Goal: Information Seeking & Learning: Obtain resource

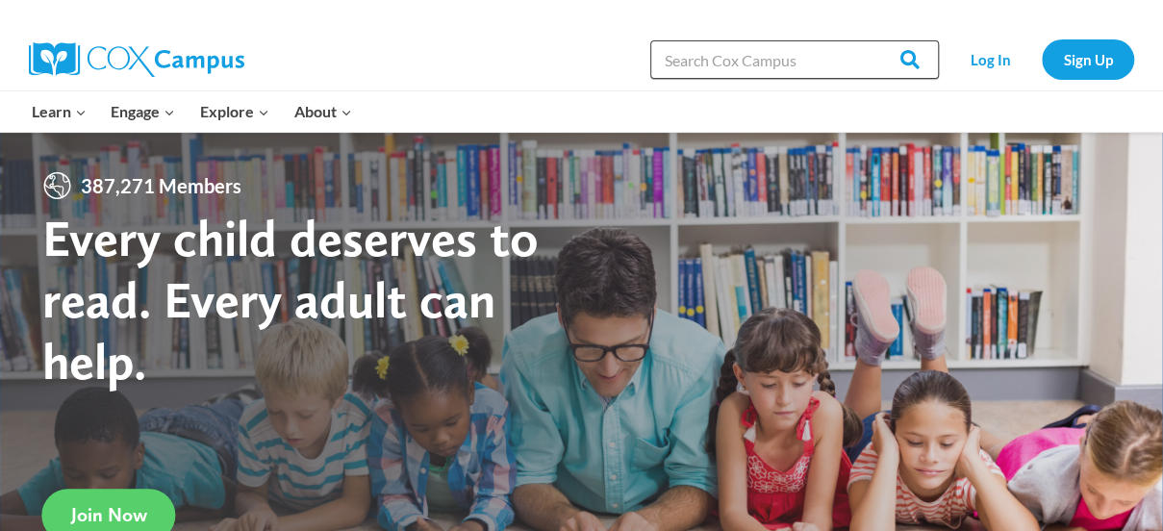
click at [769, 59] on input "Search in https://coxcampus.org/" at bounding box center [794, 59] width 289 height 38
type input "s"
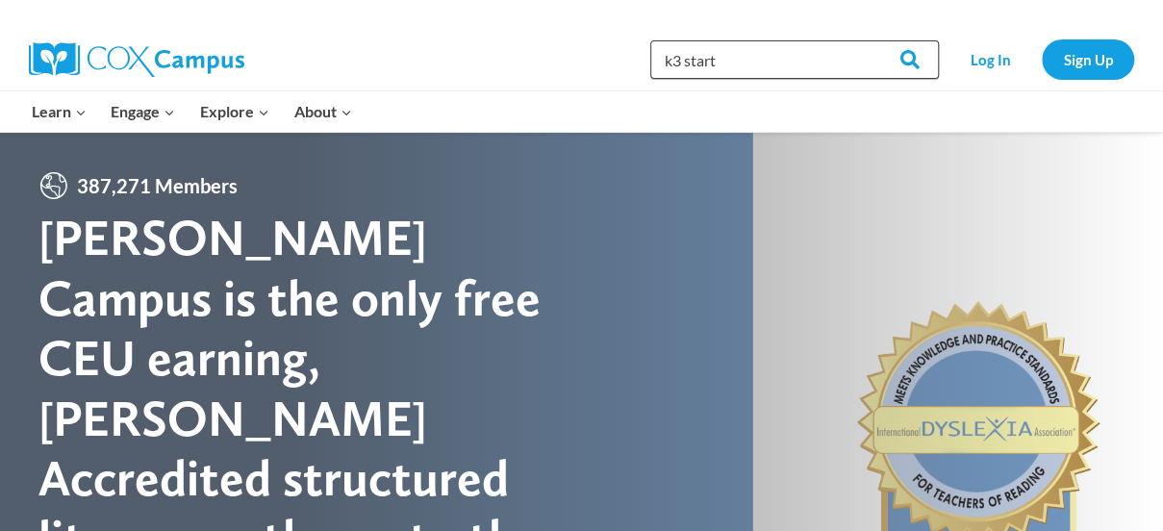
type input "k3 start"
click at [864, 40] on input "Search" at bounding box center [901, 59] width 75 height 38
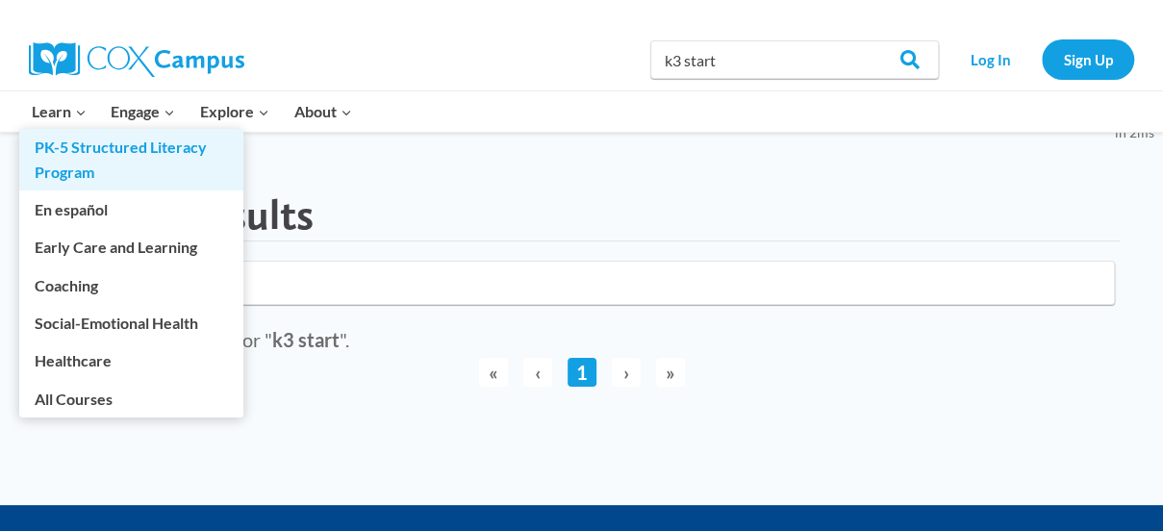
click at [72, 132] on li "Learn Expand PK-5 Structured Literacy Program En español Early Care and Learnin…" at bounding box center [59, 111] width 80 height 40
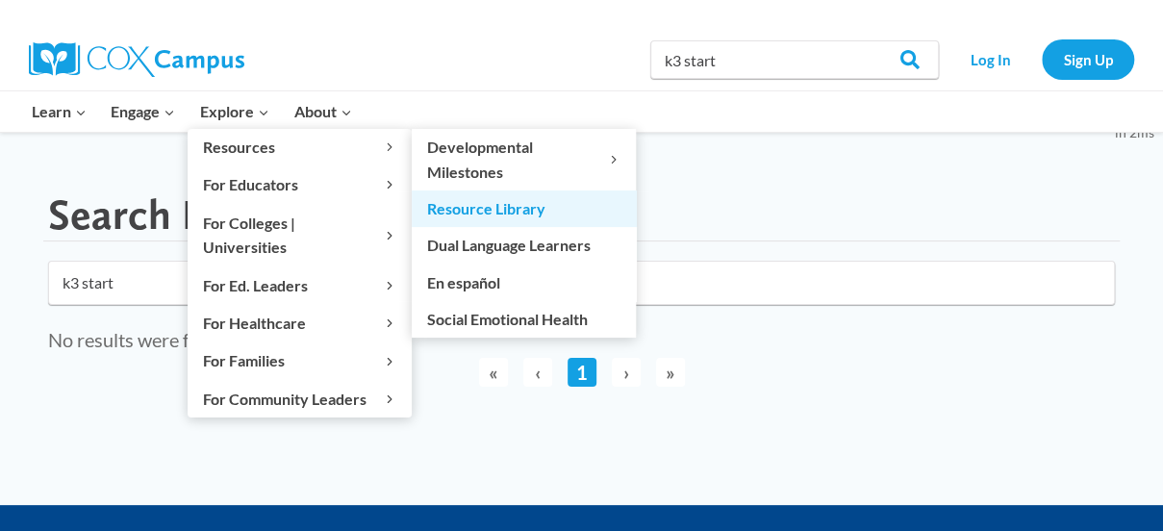
click at [504, 200] on link "Resource Library" at bounding box center [524, 208] width 224 height 37
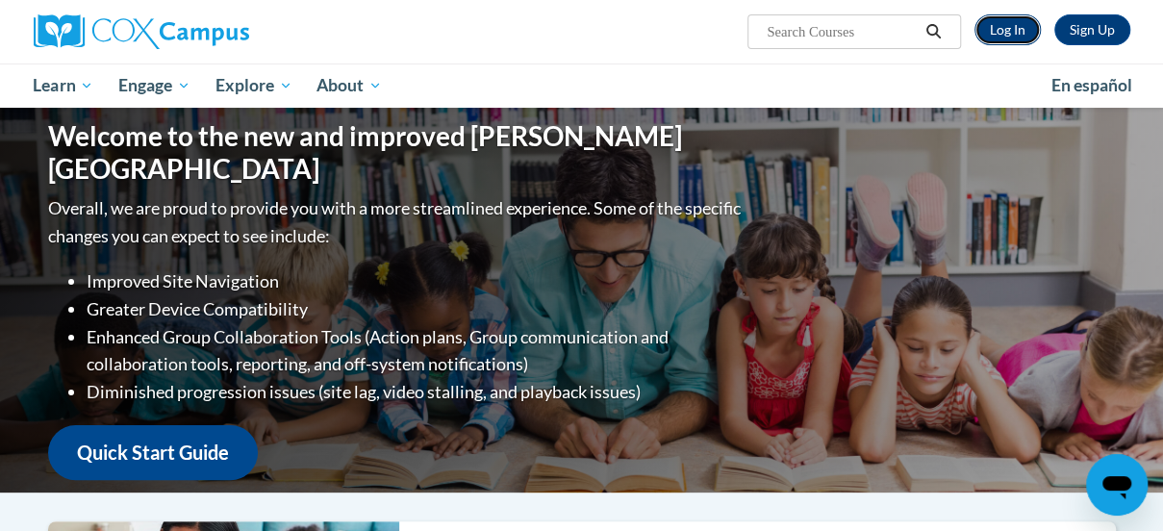
click at [1002, 36] on link "Log In" at bounding box center [1008, 29] width 66 height 31
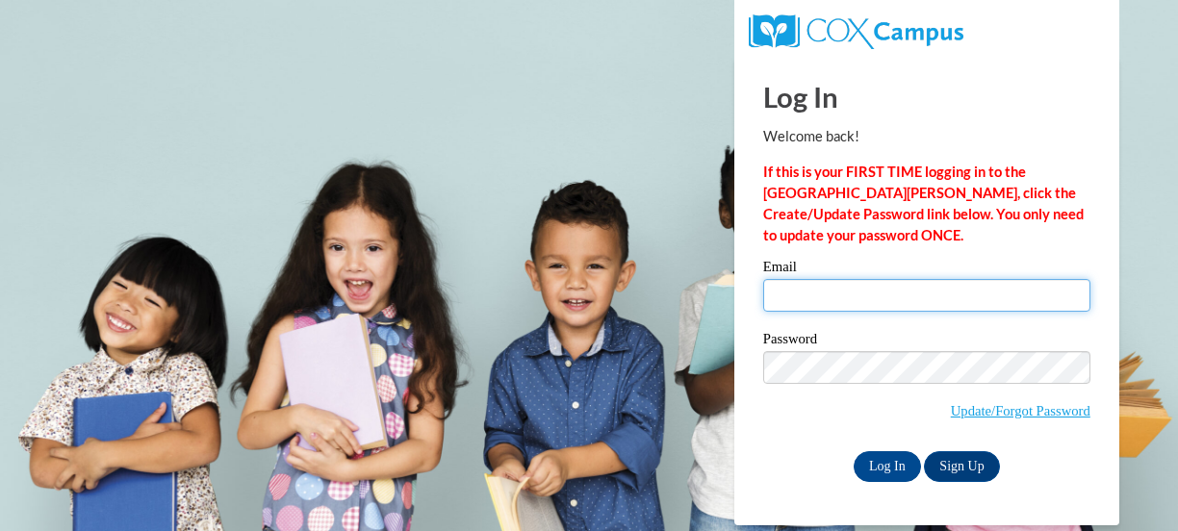
click at [826, 290] on input "Email" at bounding box center [926, 295] width 327 height 33
type input "johnson.leah@muscogee.k12.ga.us"
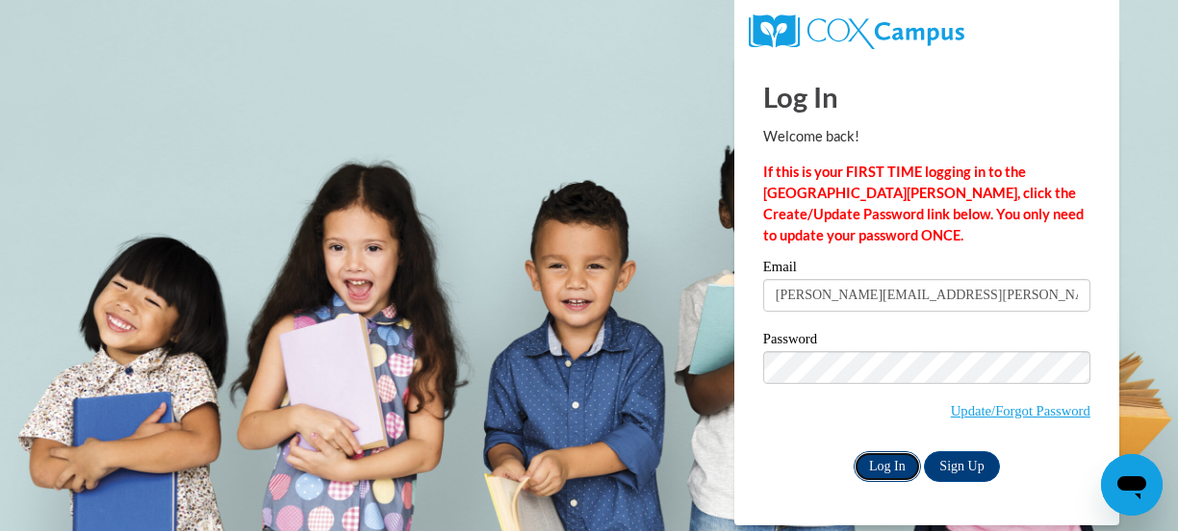
click at [896, 472] on input "Log In" at bounding box center [886, 466] width 67 height 31
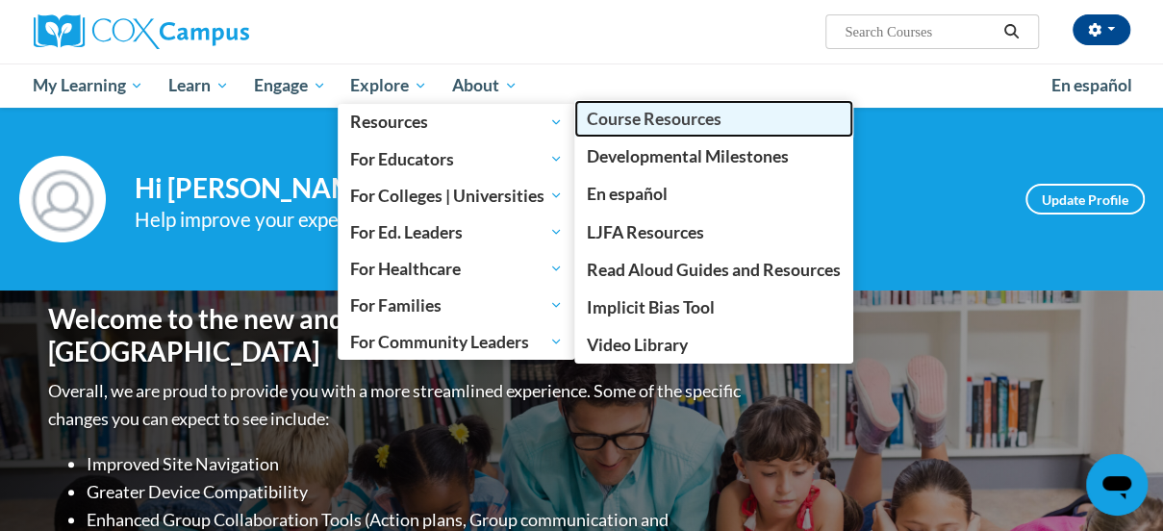
click at [607, 115] on span "Course Resources" at bounding box center [654, 119] width 135 height 20
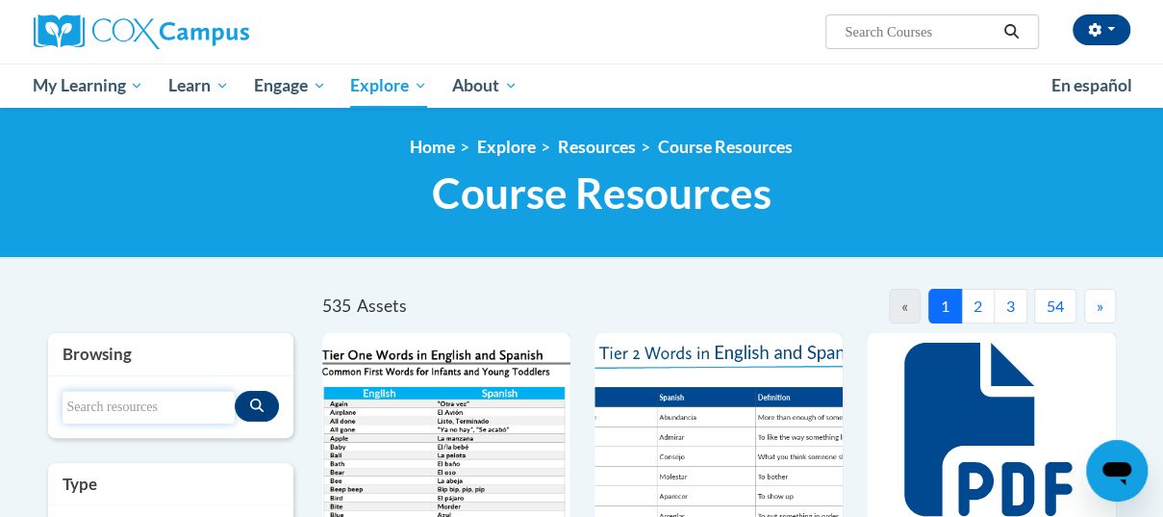
click at [160, 409] on input "Search resources" at bounding box center [149, 407] width 172 height 33
type input "start"
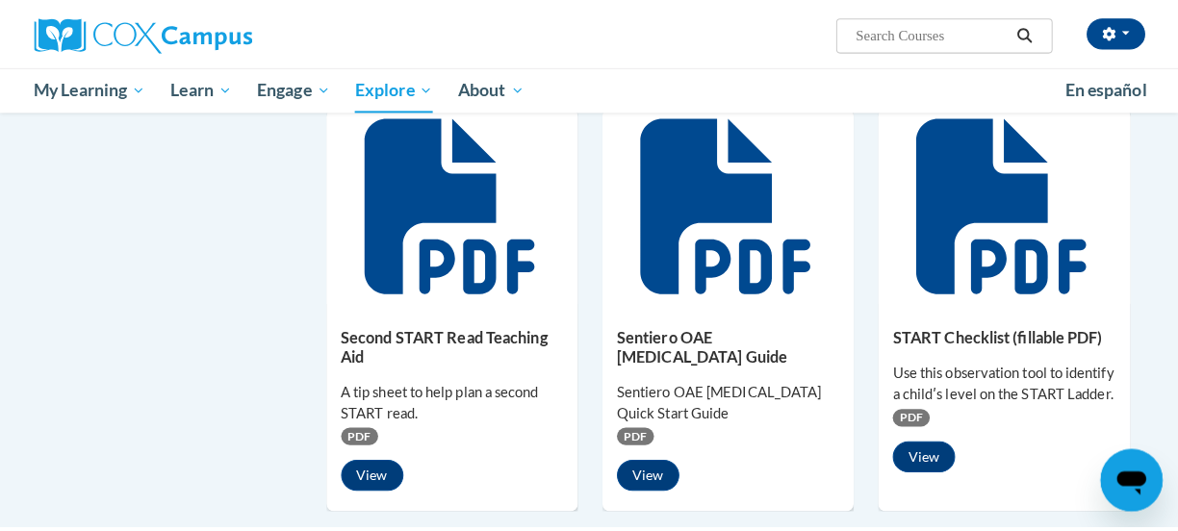
scroll to position [1137, 0]
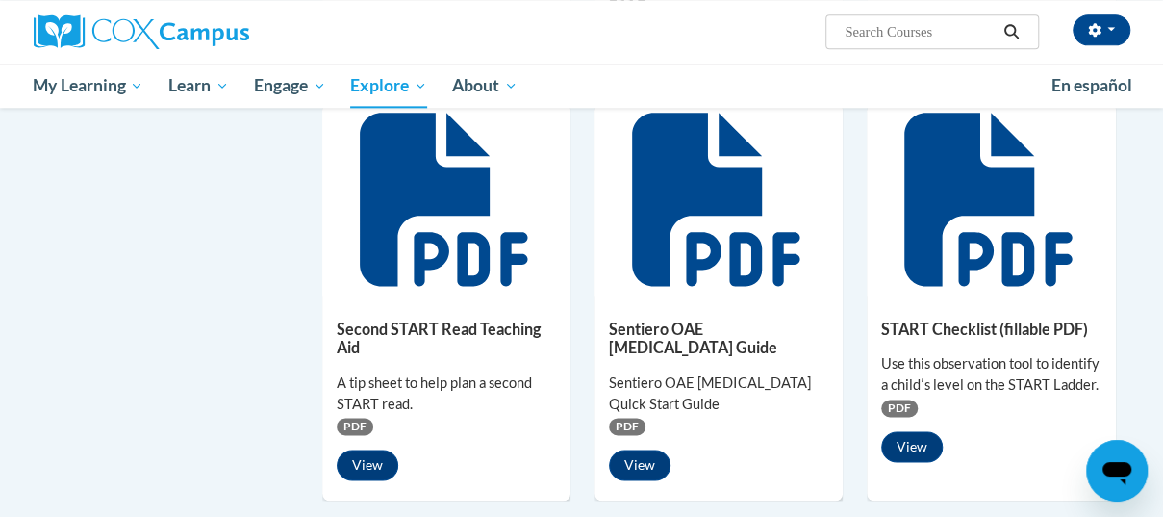
click at [416, 257] on icon at bounding box center [443, 199] width 167 height 173
click at [368, 480] on button "View" at bounding box center [368, 464] width 62 height 31
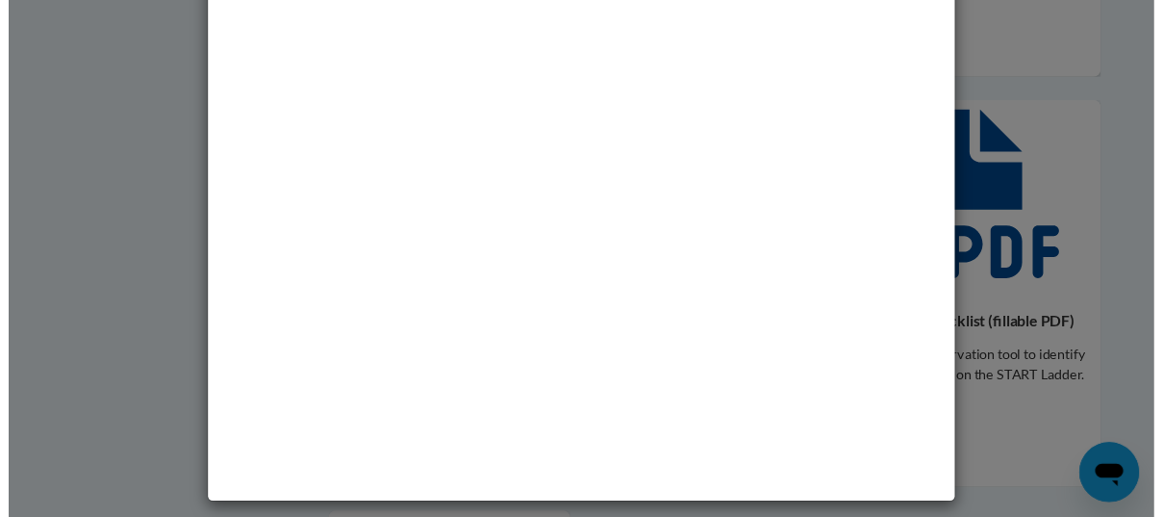
scroll to position [0, 0]
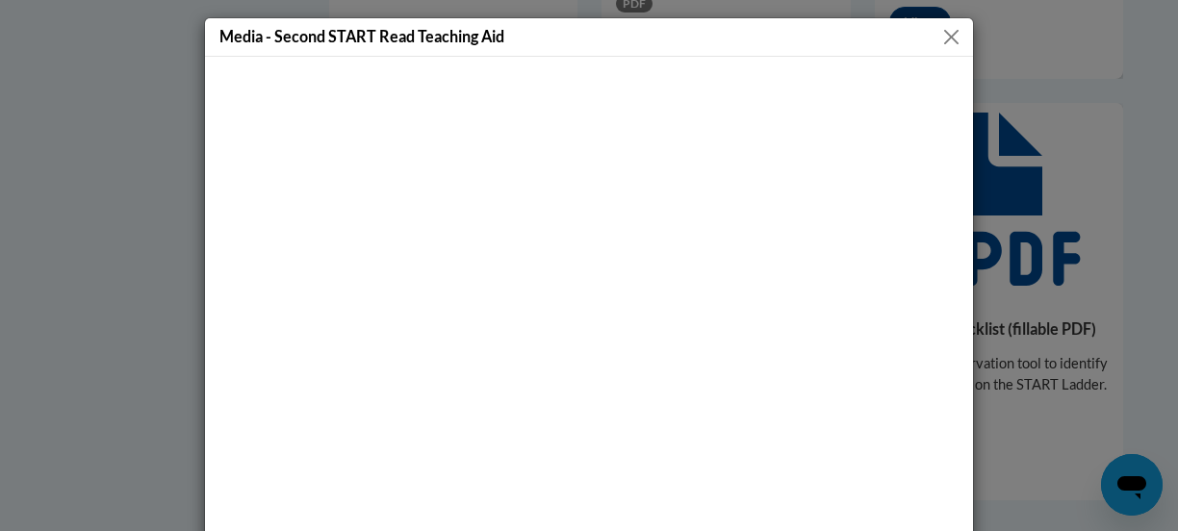
click at [960, 34] on div "Media - Second START Read Teaching Aid" at bounding box center [589, 37] width 768 height 38
click at [939, 38] on button "Close" at bounding box center [951, 37] width 24 height 24
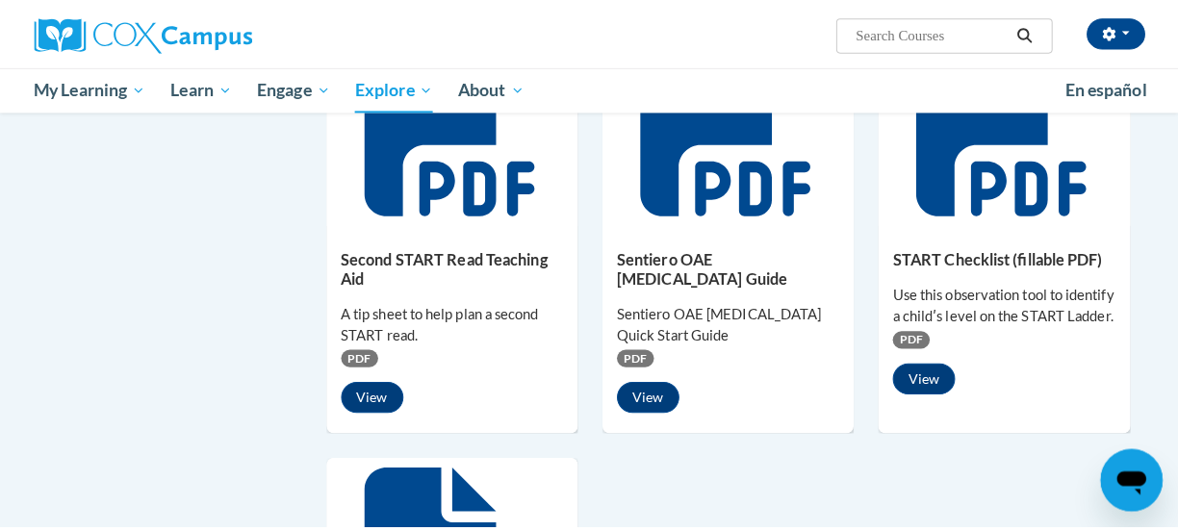
scroll to position [1226, 0]
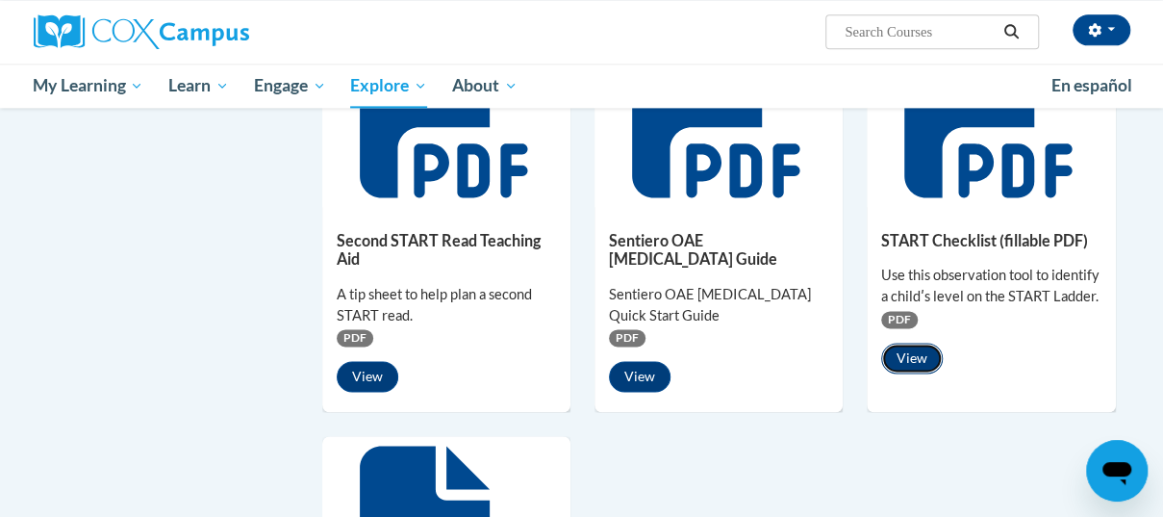
click at [908, 373] on button "View" at bounding box center [912, 357] width 62 height 31
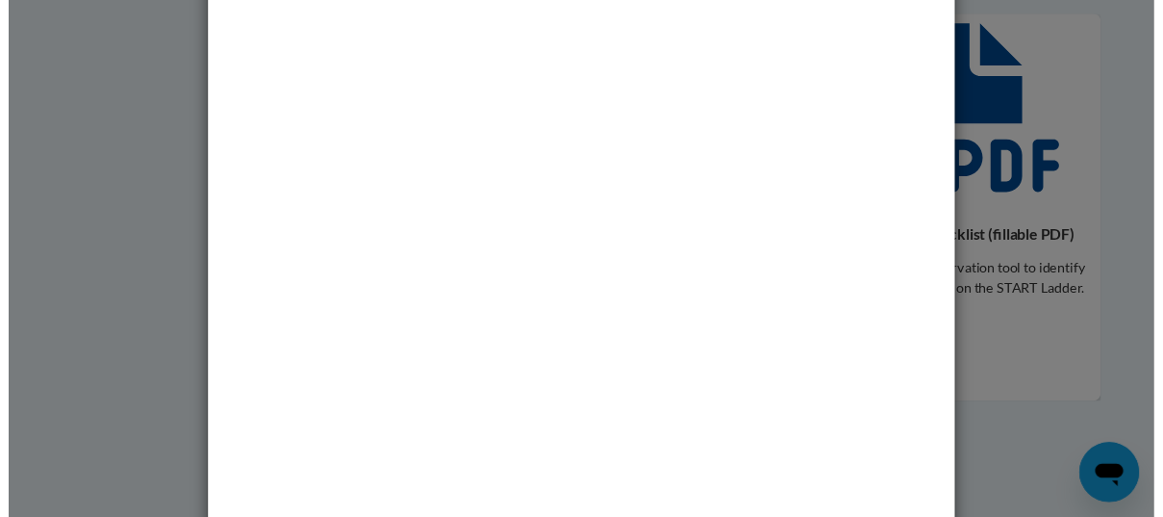
scroll to position [0, 0]
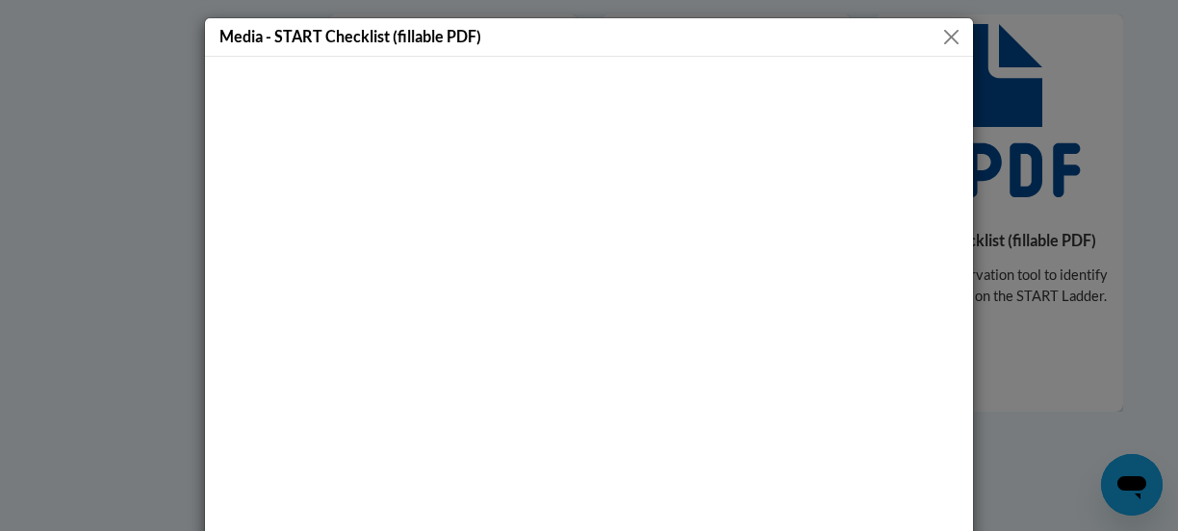
click at [949, 25] on button "Close" at bounding box center [951, 37] width 24 height 24
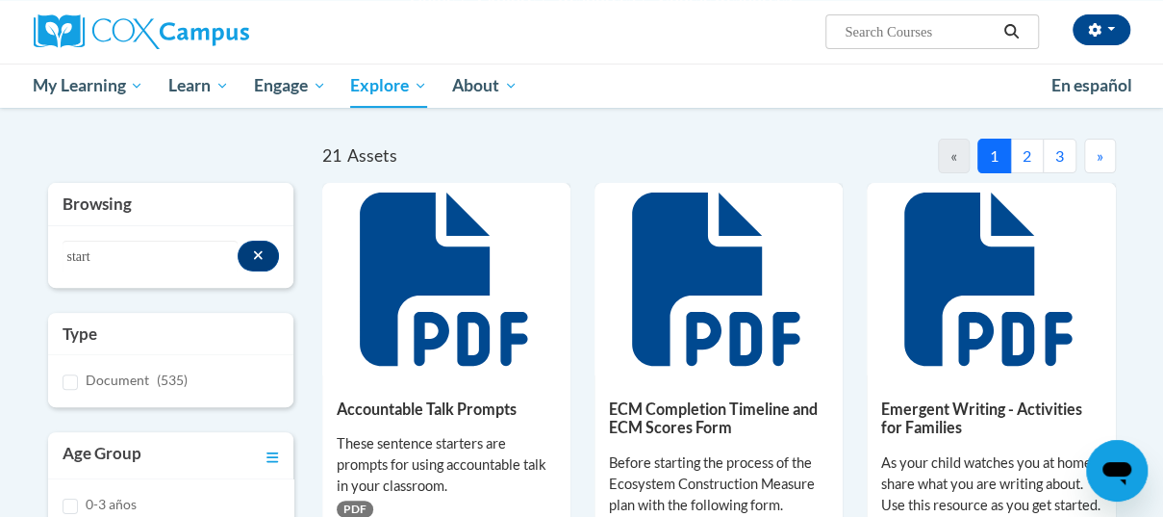
scroll to position [151, 0]
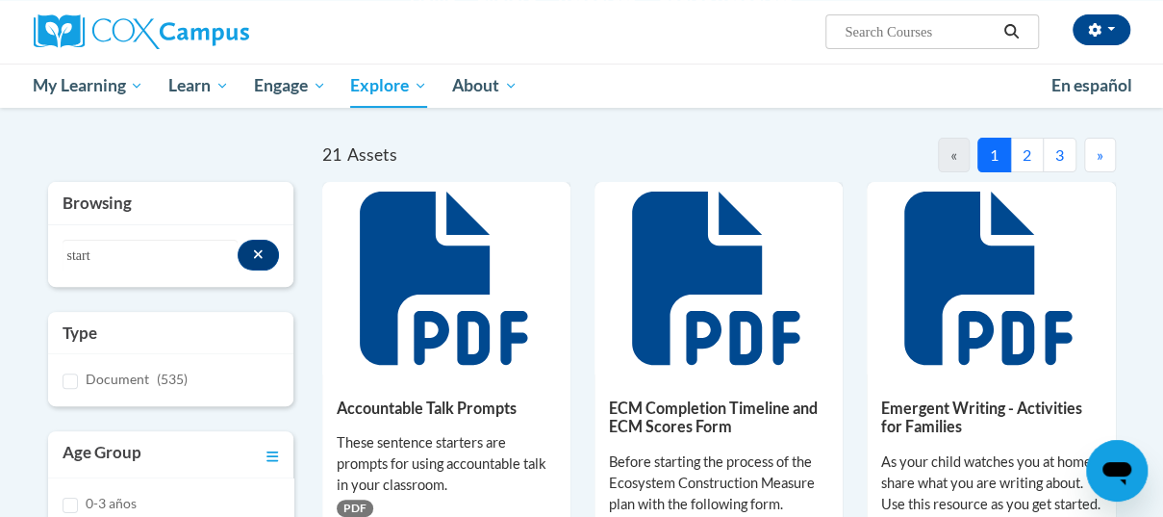
click at [1027, 161] on button "2" at bounding box center [1027, 155] width 34 height 35
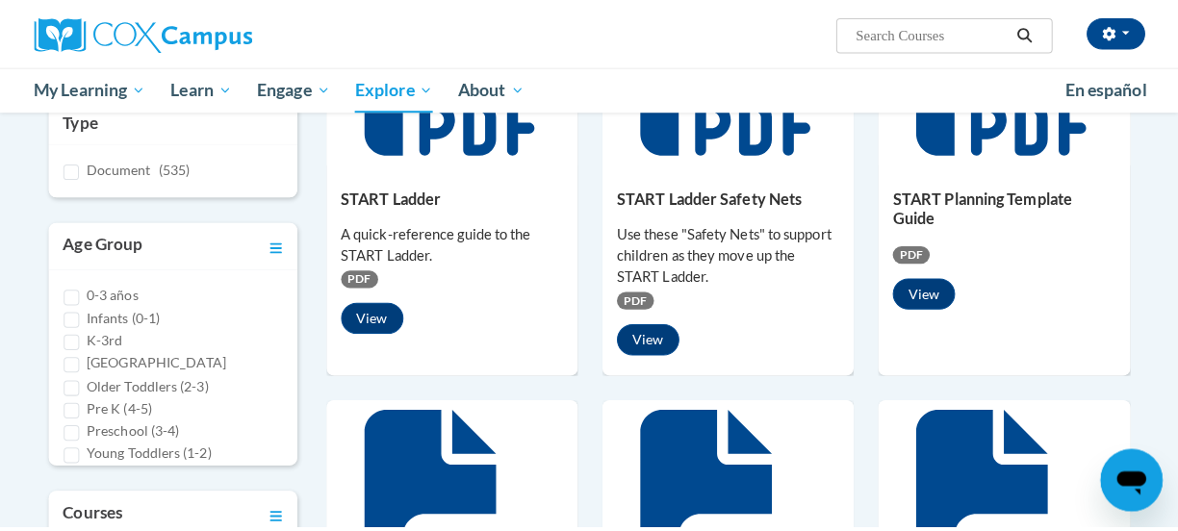
scroll to position [393, 0]
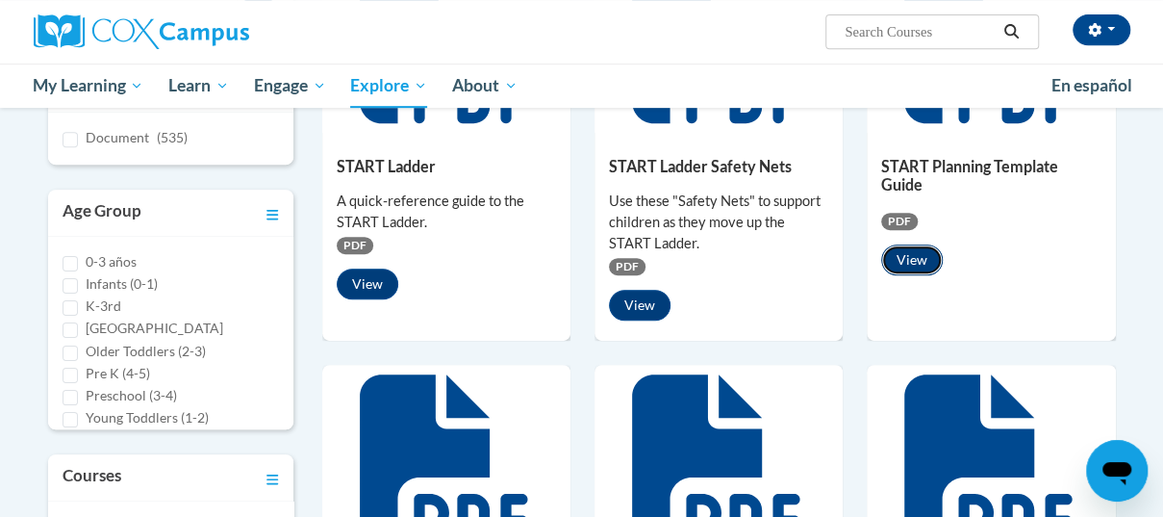
click at [916, 265] on button "View" at bounding box center [912, 259] width 62 height 31
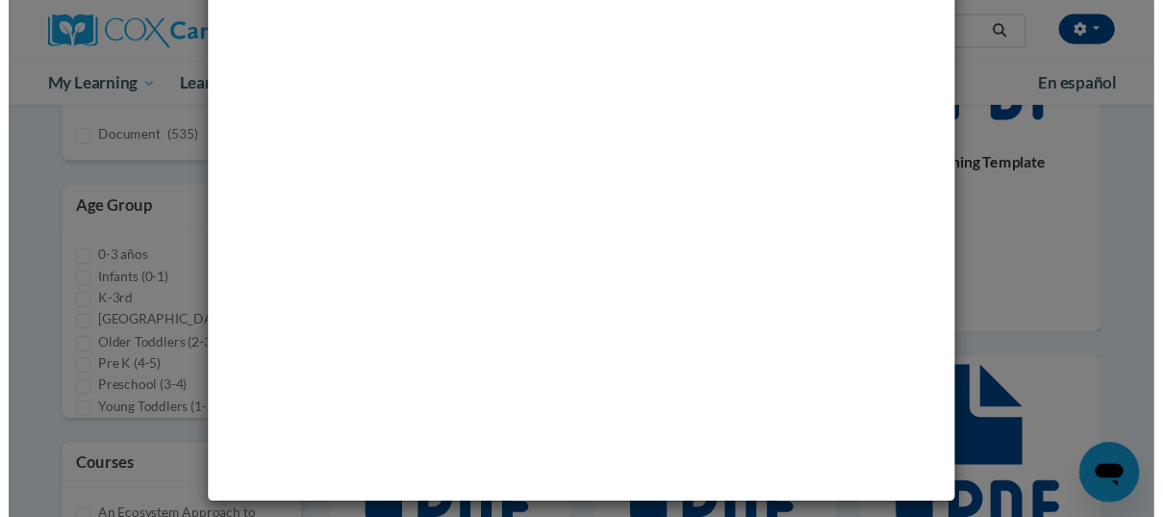
scroll to position [0, 0]
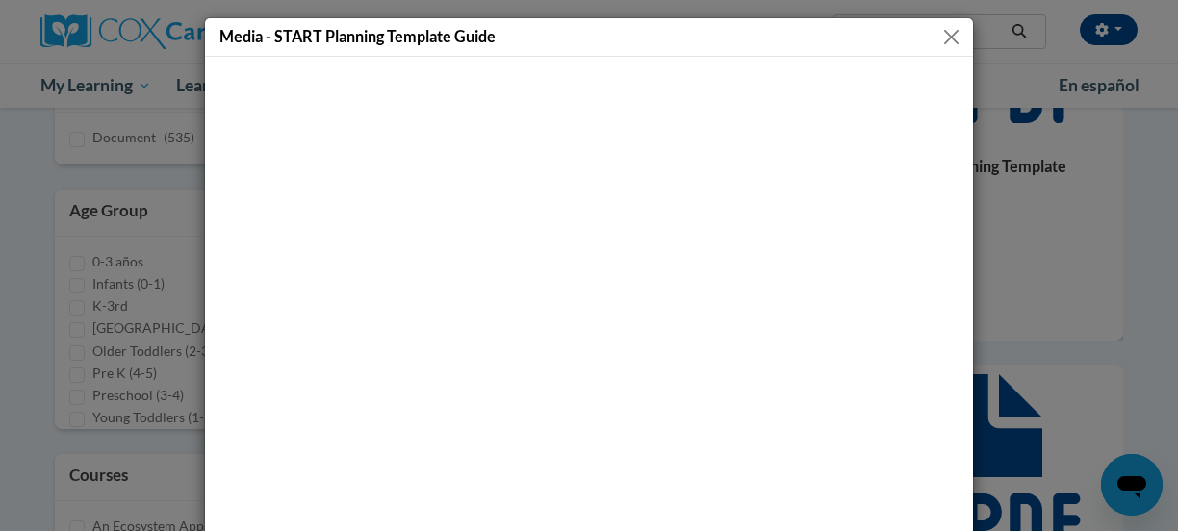
click at [958, 47] on div "Media - START Planning Template Guide" at bounding box center [589, 37] width 768 height 38
click at [947, 41] on button "Close" at bounding box center [951, 37] width 24 height 24
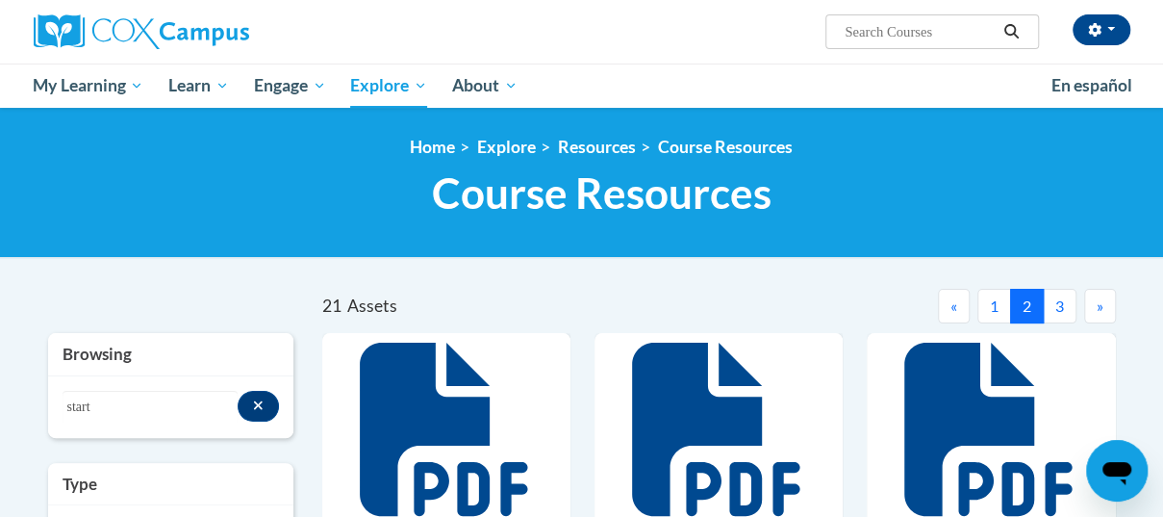
click at [1058, 311] on button "3" at bounding box center [1060, 306] width 34 height 35
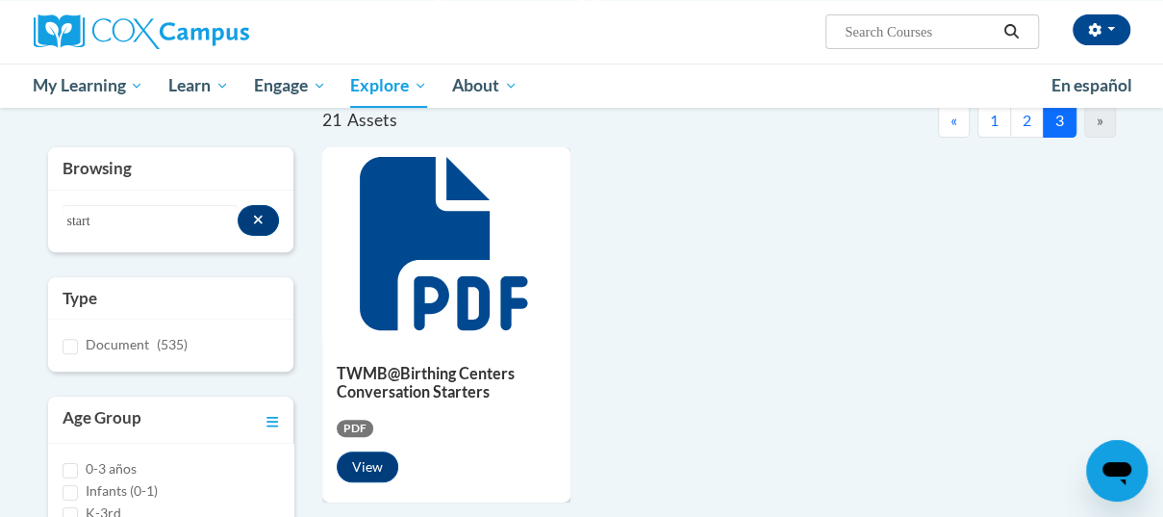
scroll to position [185, 0]
click at [265, 223] on button "Search resources" at bounding box center [258, 221] width 41 height 31
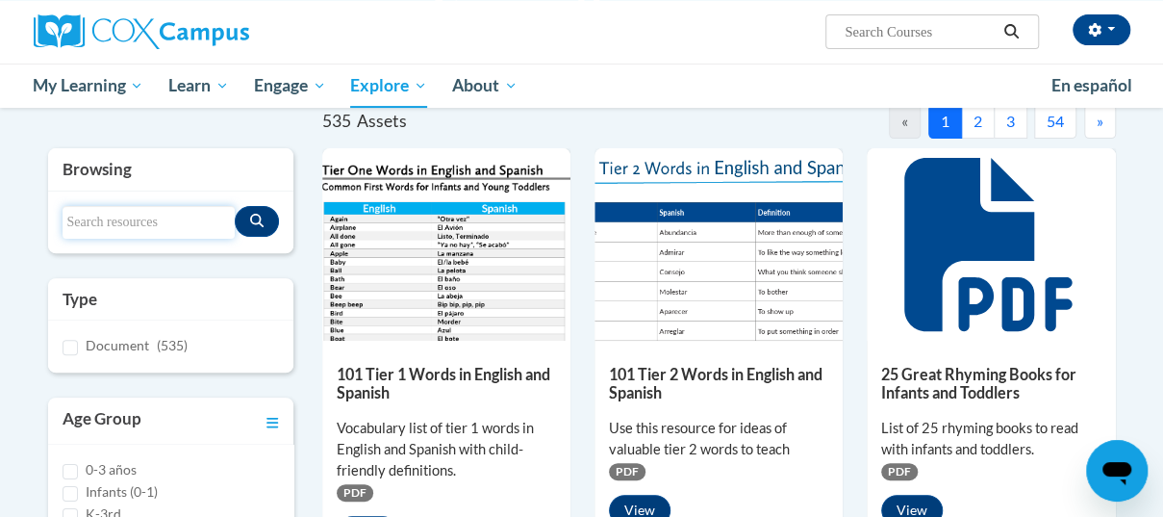
click at [217, 227] on input "Search resources" at bounding box center [149, 222] width 172 height 33
type input "comprehension"
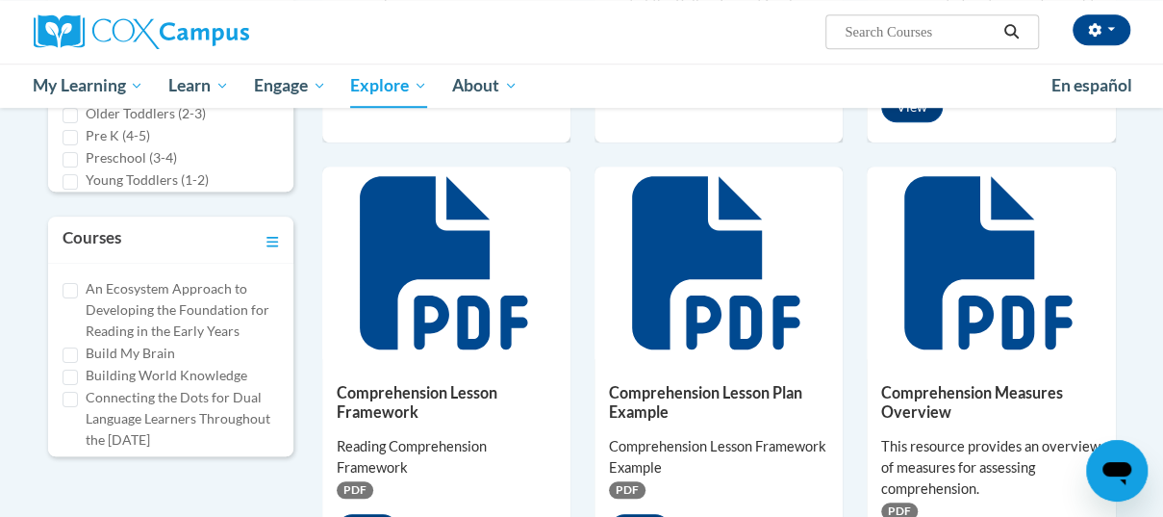
scroll to position [631, 0]
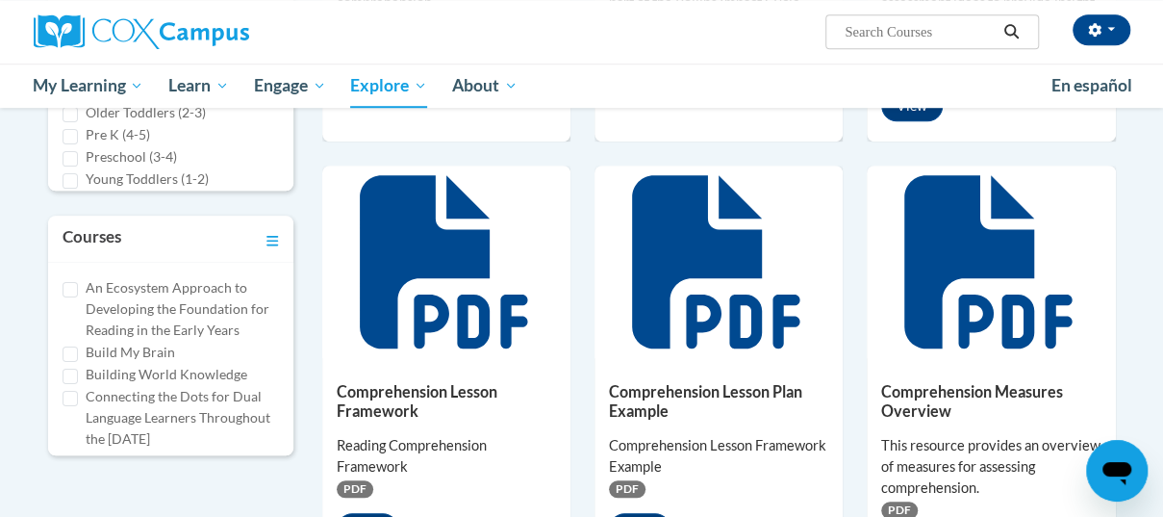
click at [475, 289] on icon at bounding box center [446, 261] width 173 height 173
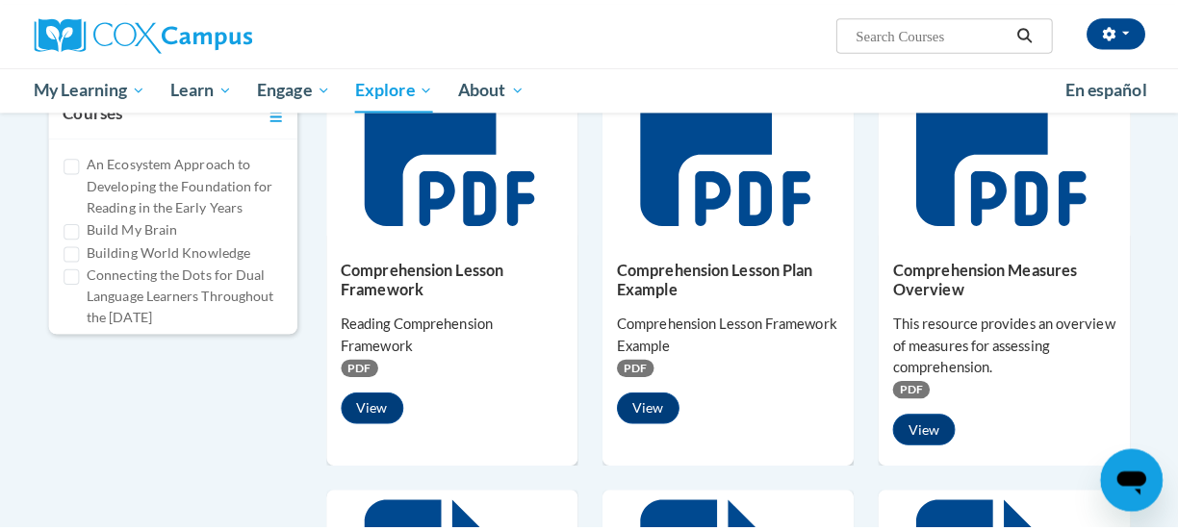
scroll to position [766, 0]
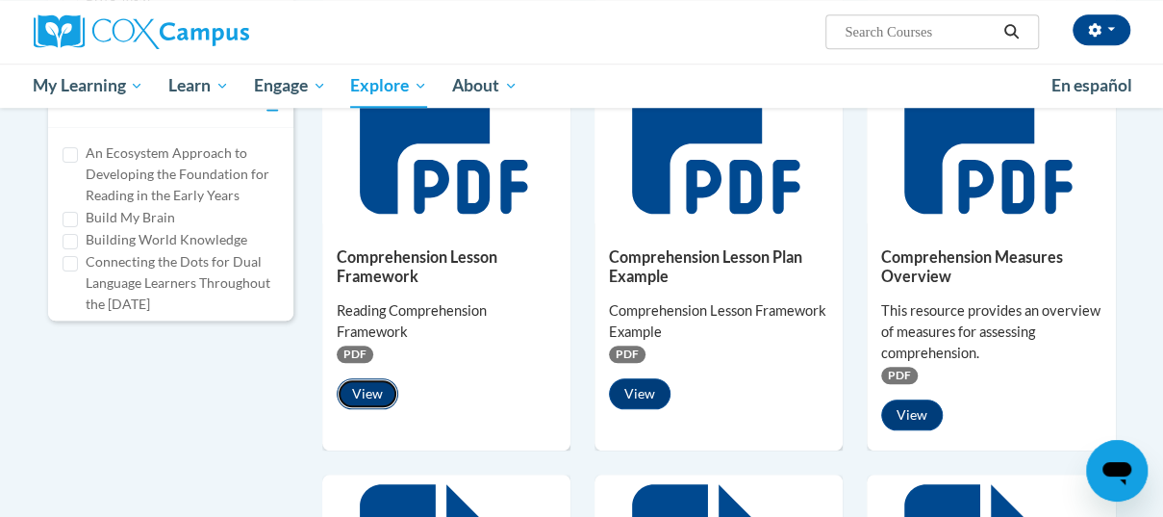
click at [368, 388] on button "View" at bounding box center [368, 393] width 62 height 31
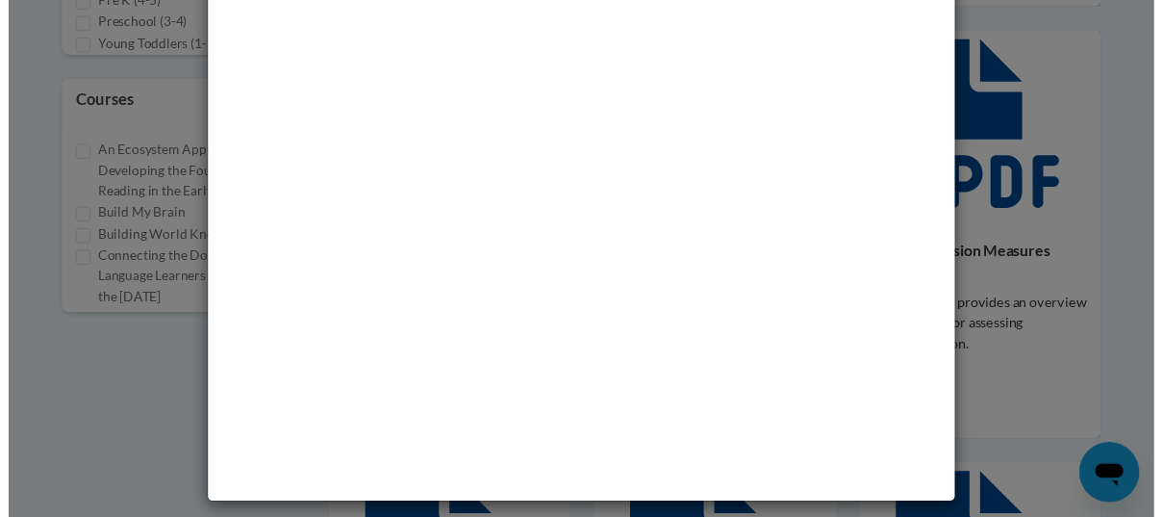
scroll to position [0, 0]
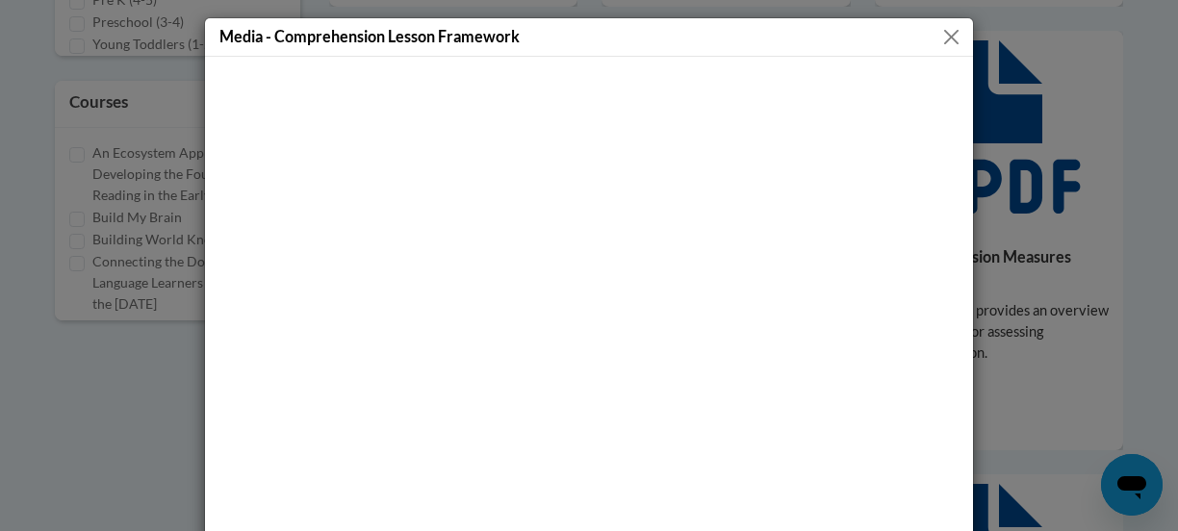
click at [939, 26] on button "Close" at bounding box center [951, 37] width 24 height 24
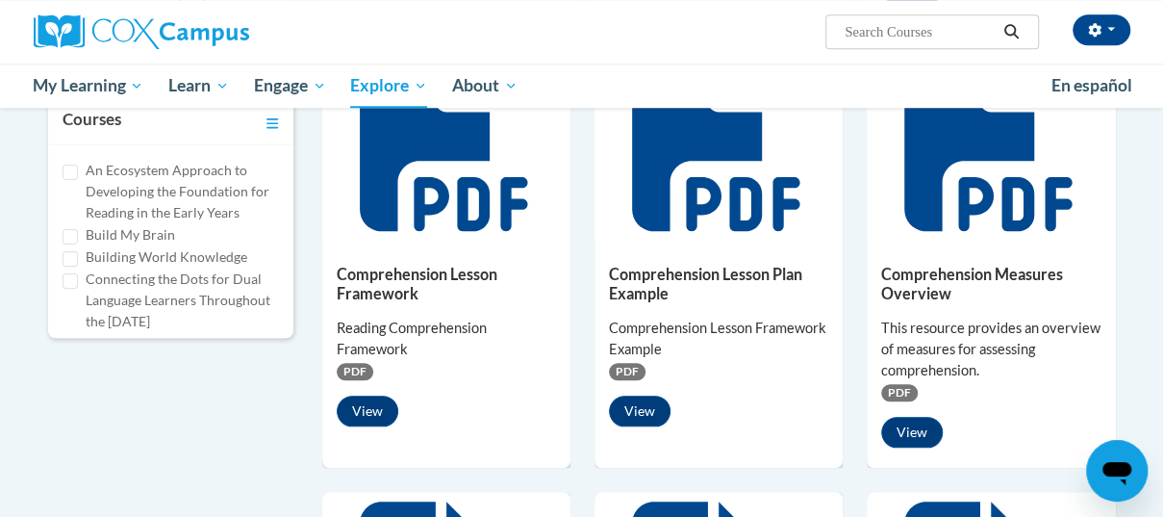
scroll to position [746, 0]
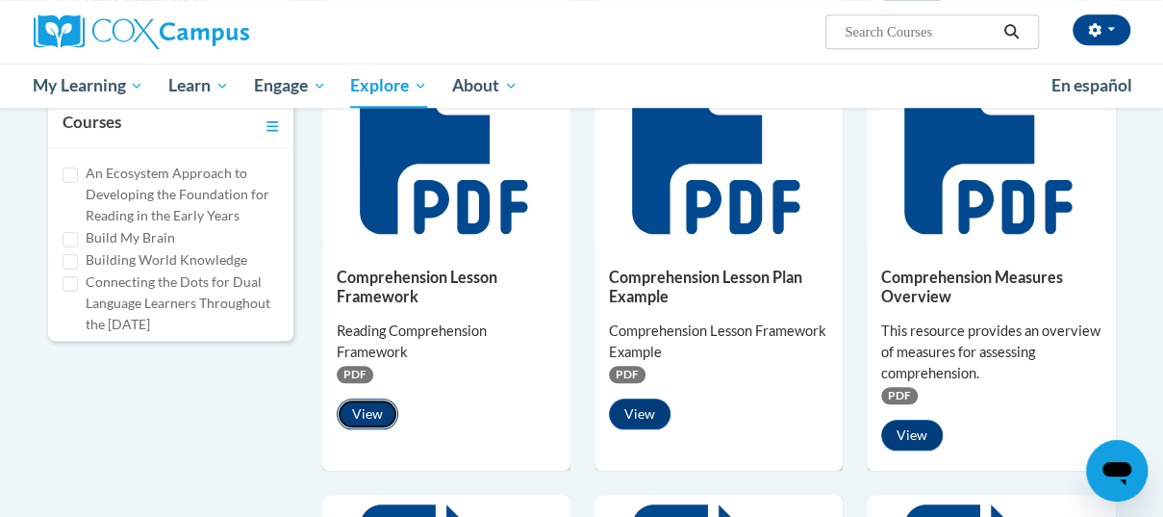
click at [386, 415] on button "View" at bounding box center [368, 413] width 62 height 31
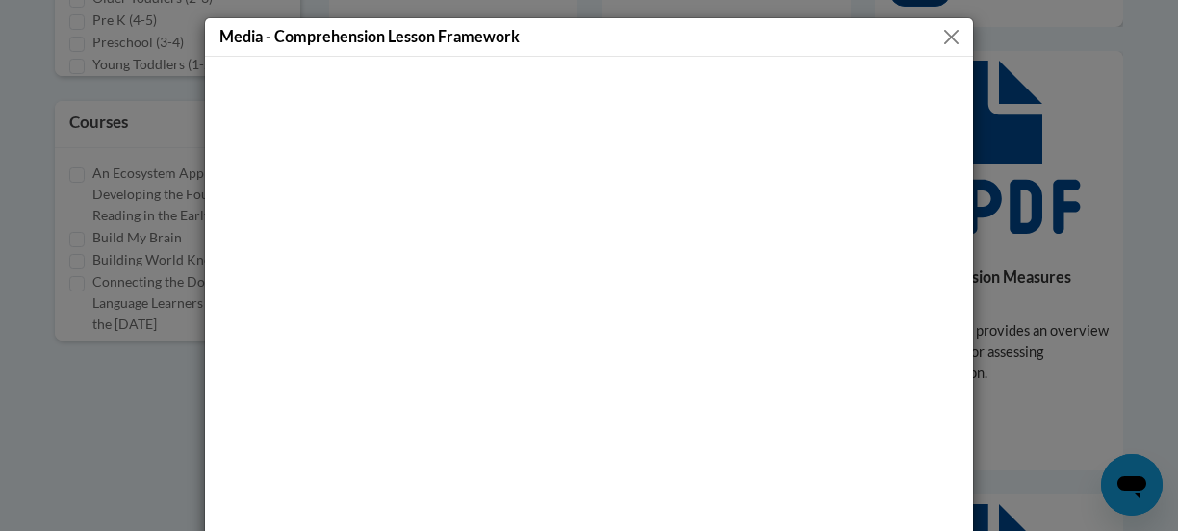
click at [939, 37] on button "Close" at bounding box center [951, 37] width 24 height 24
